Goal: Contribute content: Add original content to the website for others to see

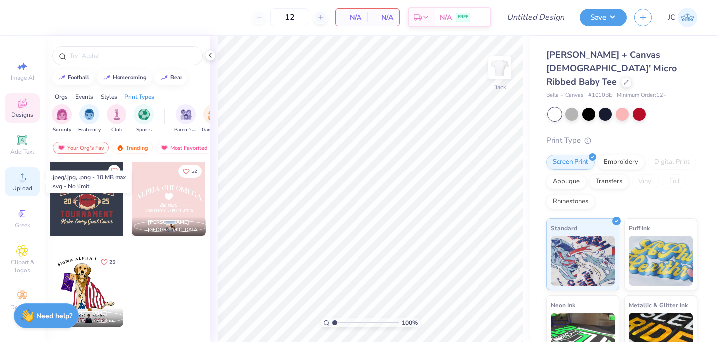
click at [23, 183] on div "Upload" at bounding box center [22, 181] width 35 height 29
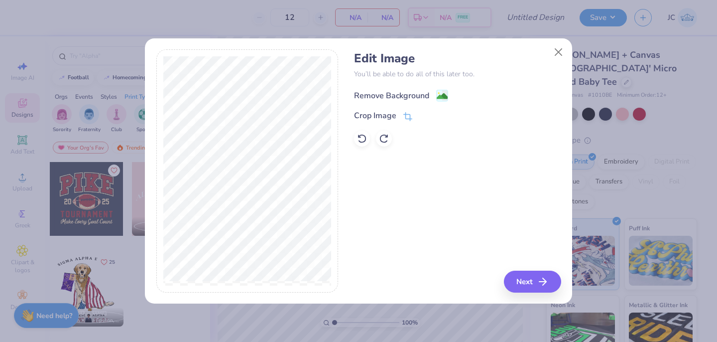
click at [440, 90] on rect at bounding box center [442, 95] width 11 height 11
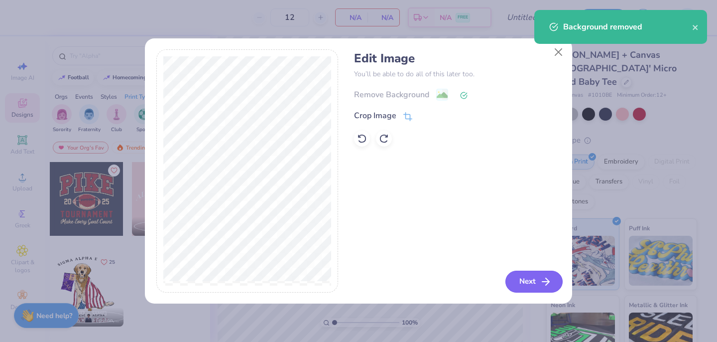
click at [530, 285] on button "Next" at bounding box center [533, 281] width 57 height 22
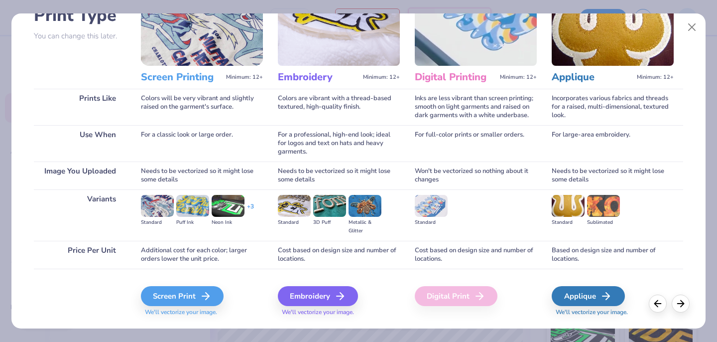
scroll to position [105, 0]
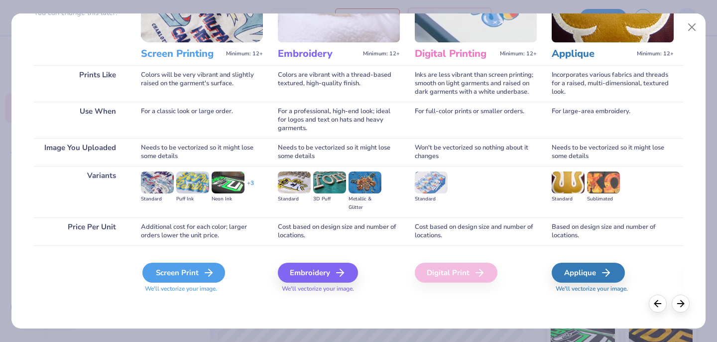
click at [190, 274] on div "Screen Print" at bounding box center [183, 272] width 83 height 20
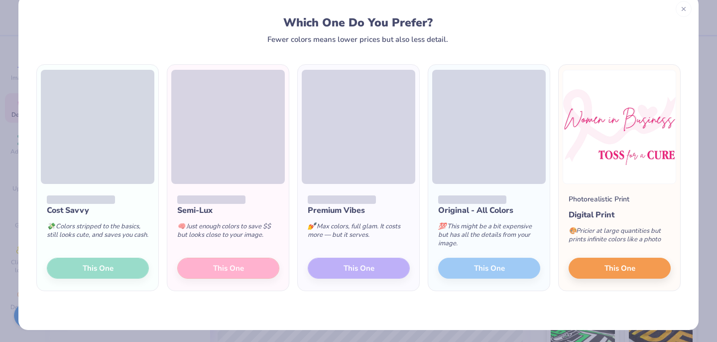
scroll to position [20, 0]
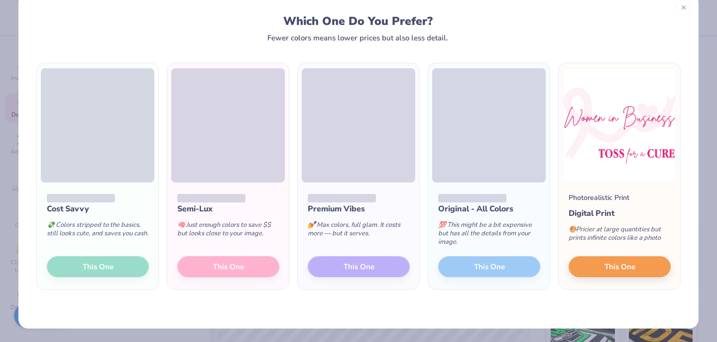
click at [100, 268] on div "Cost Savvy 💸 Colors stripped to the basics, still looks cute, and saves you cas…" at bounding box center [98, 235] width 122 height 107
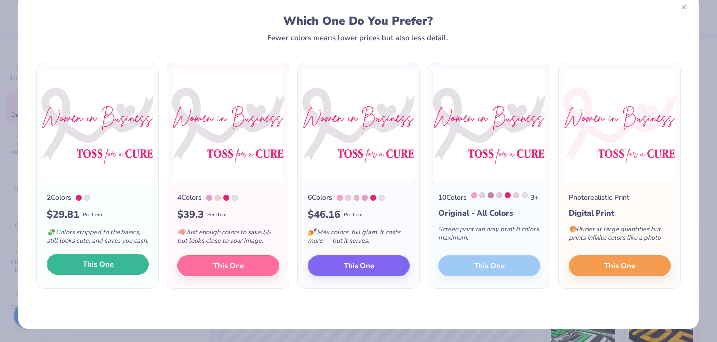
click at [100, 270] on span "This One" at bounding box center [98, 263] width 31 height 11
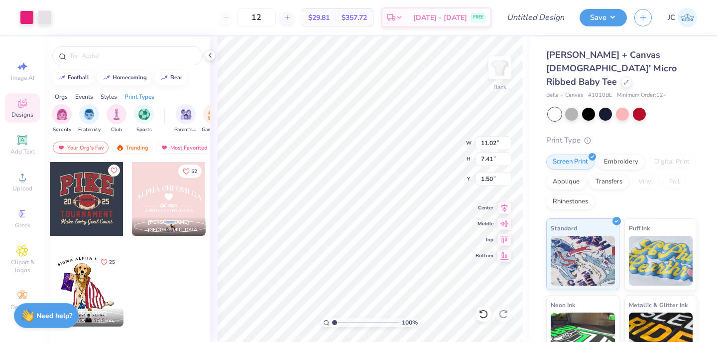
type input "1.50"
click at [46, 13] on div at bounding box center [45, 16] width 14 height 14
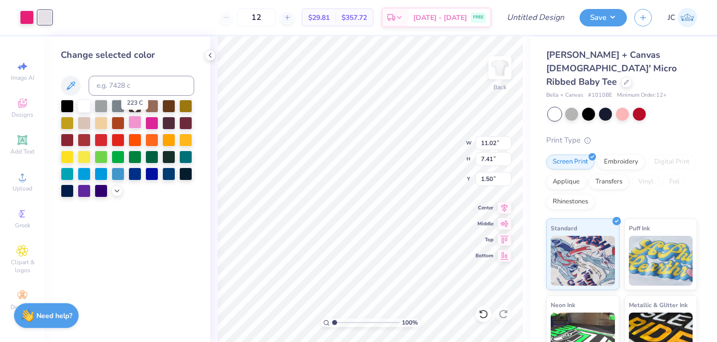
click at [136, 124] on div at bounding box center [134, 122] width 13 height 13
click at [116, 189] on icon at bounding box center [117, 190] width 8 height 8
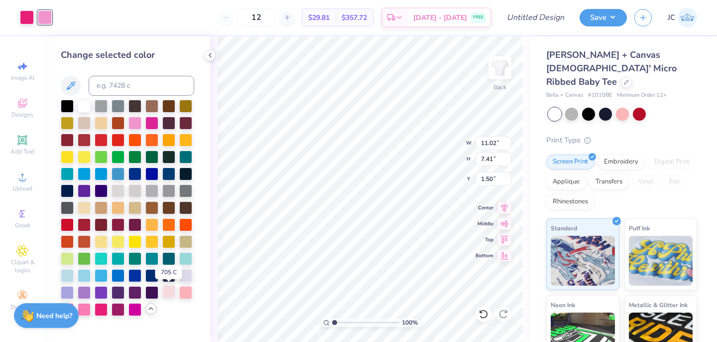
click at [172, 292] on div at bounding box center [168, 291] width 13 height 13
click at [184, 294] on div at bounding box center [185, 291] width 13 height 13
click at [167, 292] on div at bounding box center [168, 291] width 13 height 13
click at [135, 123] on div at bounding box center [134, 122] width 13 height 13
click at [68, 85] on icon at bounding box center [71, 86] width 12 height 12
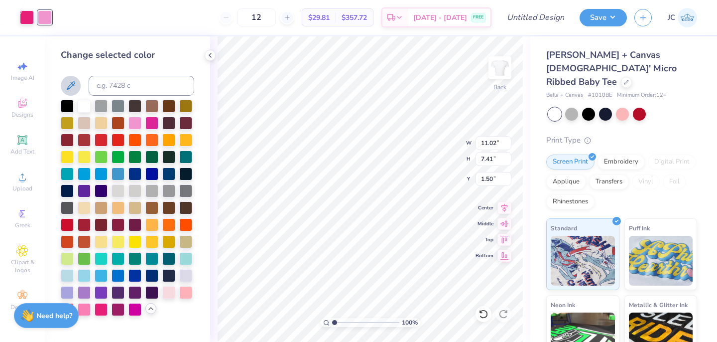
click at [72, 84] on icon at bounding box center [71, 86] width 12 height 12
click at [169, 294] on div at bounding box center [168, 291] width 13 height 13
click at [186, 294] on div at bounding box center [185, 291] width 13 height 13
click at [169, 292] on div at bounding box center [168, 291] width 13 height 13
click at [209, 56] on icon at bounding box center [210, 55] width 8 height 8
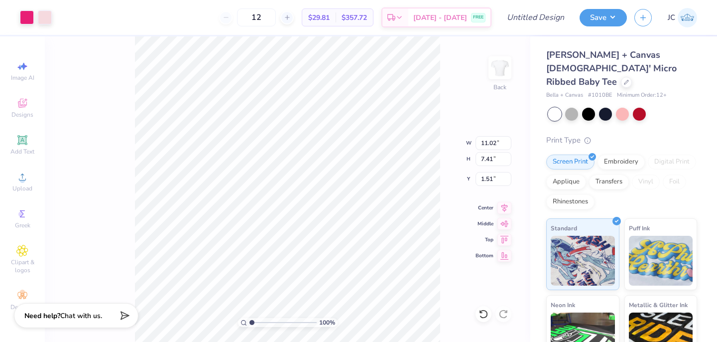
type input "9.55"
type input "6.42"
type input "2.50"
type input "3.00"
click at [612, 16] on button "Save" at bounding box center [603, 15] width 47 height 17
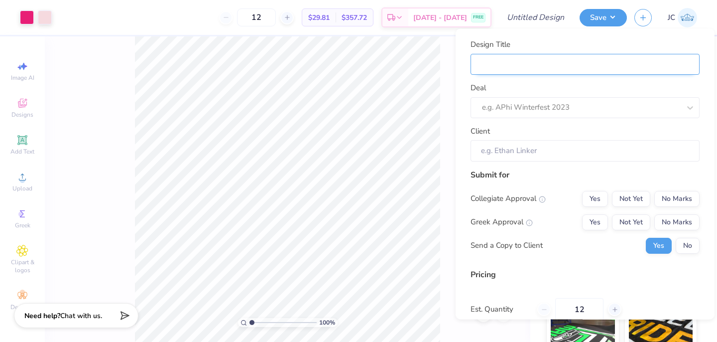
click at [570, 65] on input "Design Title" at bounding box center [585, 63] width 229 height 21
type input "W"
type input "WI"
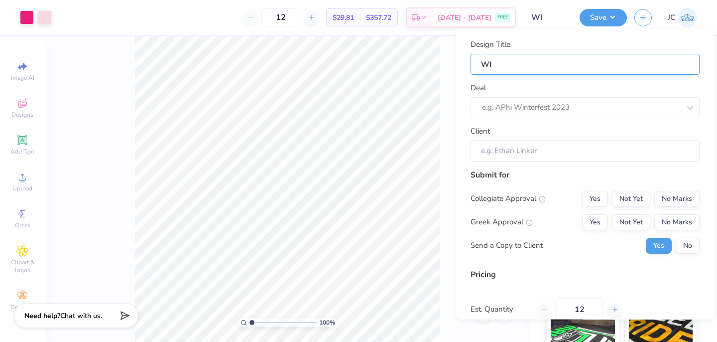
type input "WIB"
type input "WIB T"
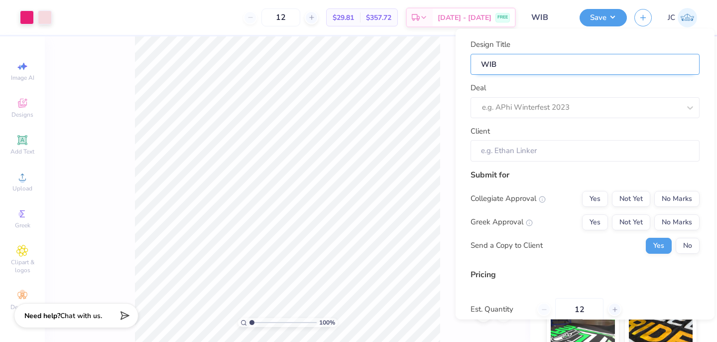
type input "WIB T"
type input "WIB TE"
type input "WIB TEE"
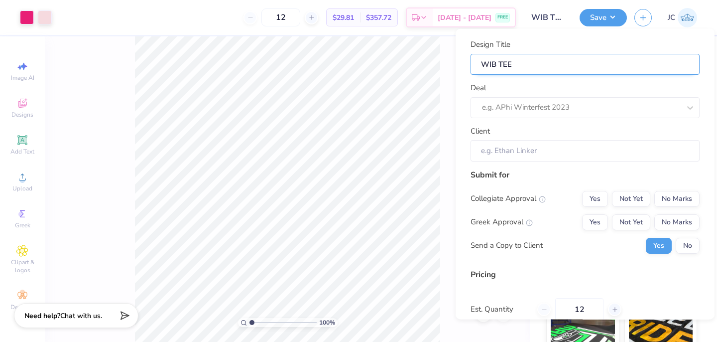
type input "WIB TEE"
type input "WIB TEE 1"
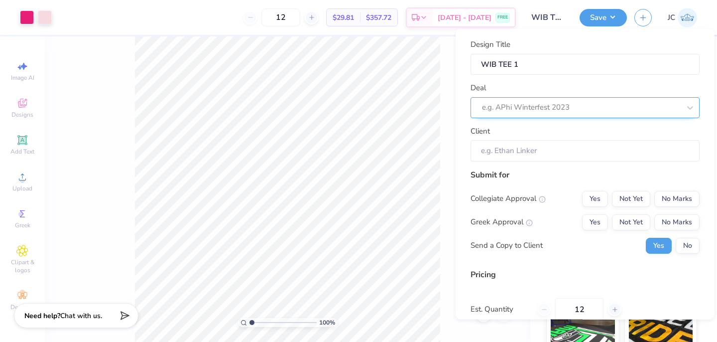
click at [582, 104] on div at bounding box center [581, 107] width 198 height 13
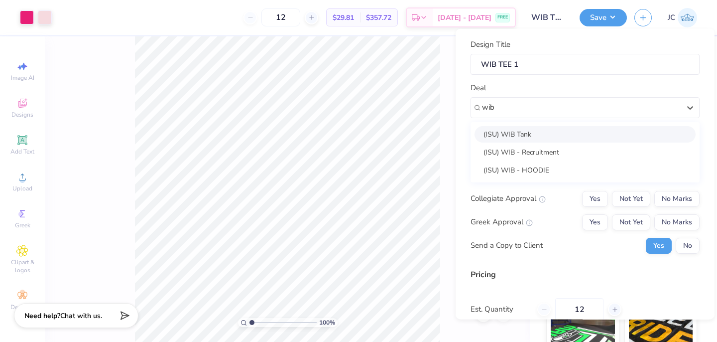
click at [549, 137] on div "(ISU) WIB Tank" at bounding box center [585, 133] width 221 height 16
type input "wib"
type input "[PERSON_NAME]"
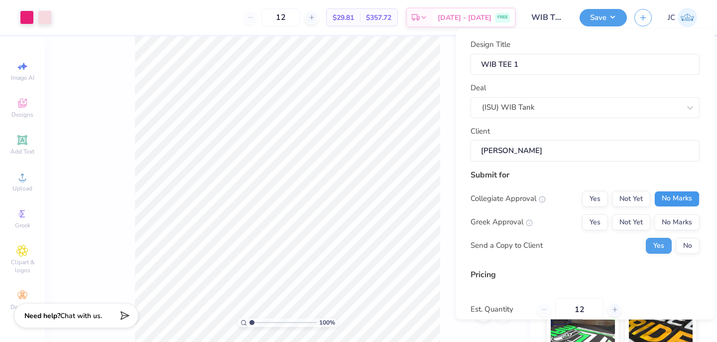
click at [665, 200] on button "No Marks" at bounding box center [676, 198] width 45 height 16
click at [664, 218] on button "No Marks" at bounding box center [676, 222] width 45 height 16
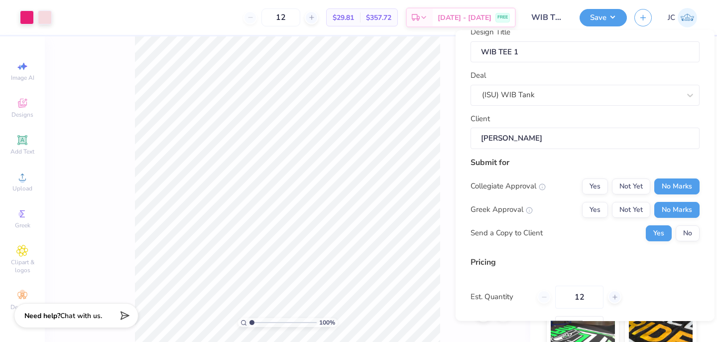
scroll to position [25, 0]
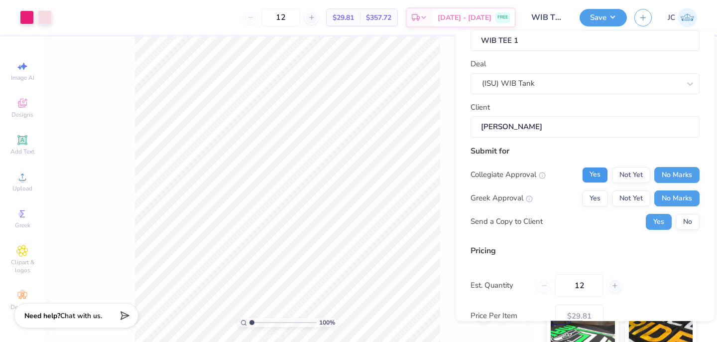
click at [597, 175] on button "Yes" at bounding box center [595, 174] width 26 height 16
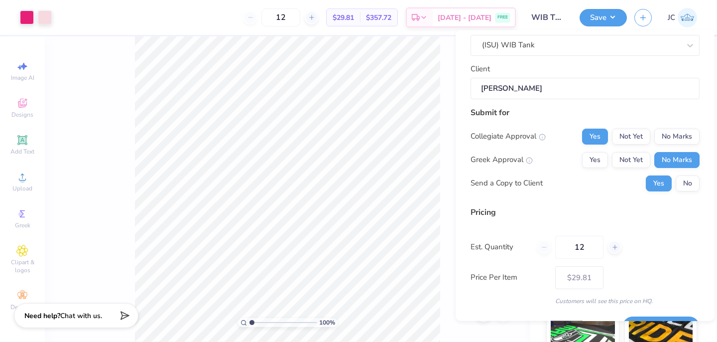
scroll to position [89, 0]
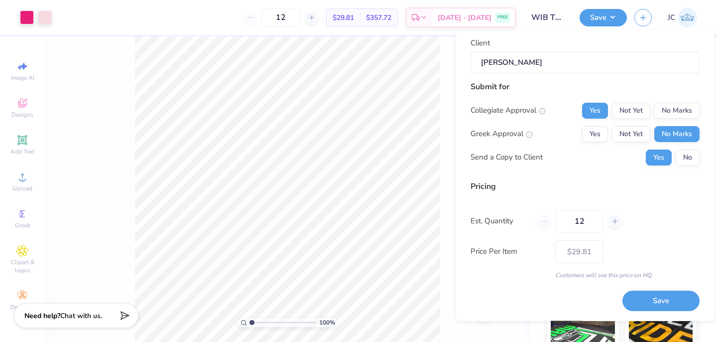
click at [667, 304] on button "Save" at bounding box center [660, 301] width 77 height 20
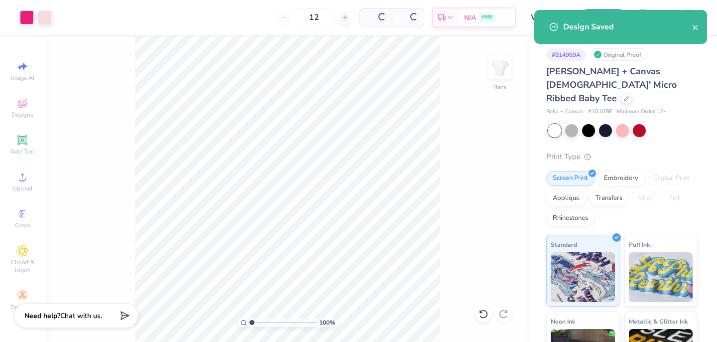
type input "$29.81"
